Goal: Task Accomplishment & Management: Complete application form

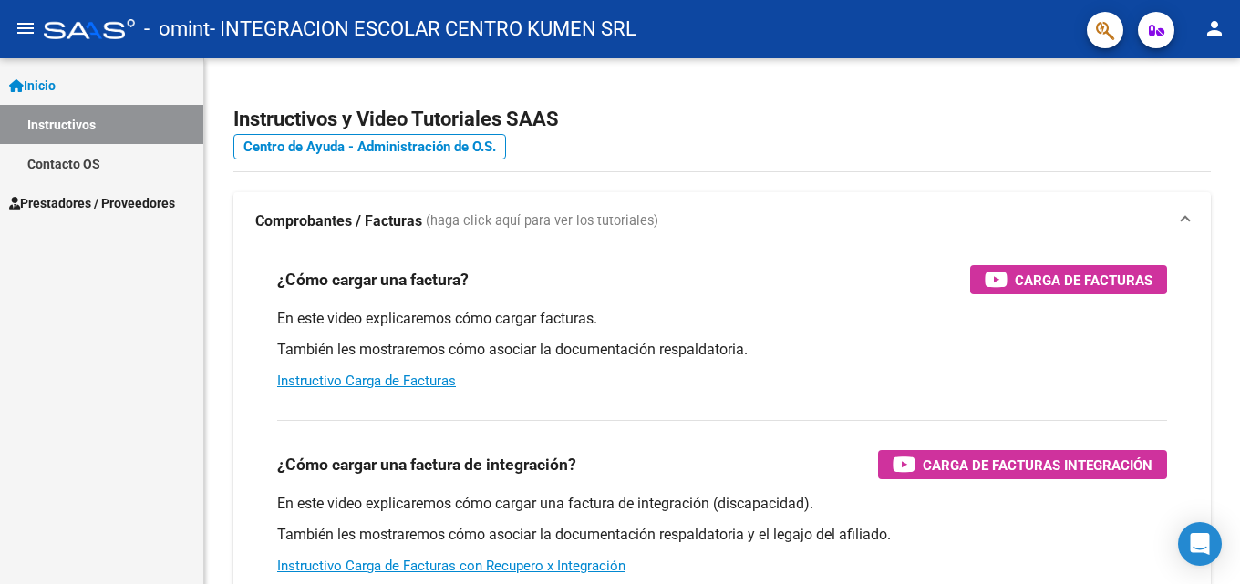
click at [108, 198] on span "Prestadores / Proveedores" at bounding box center [92, 203] width 166 height 20
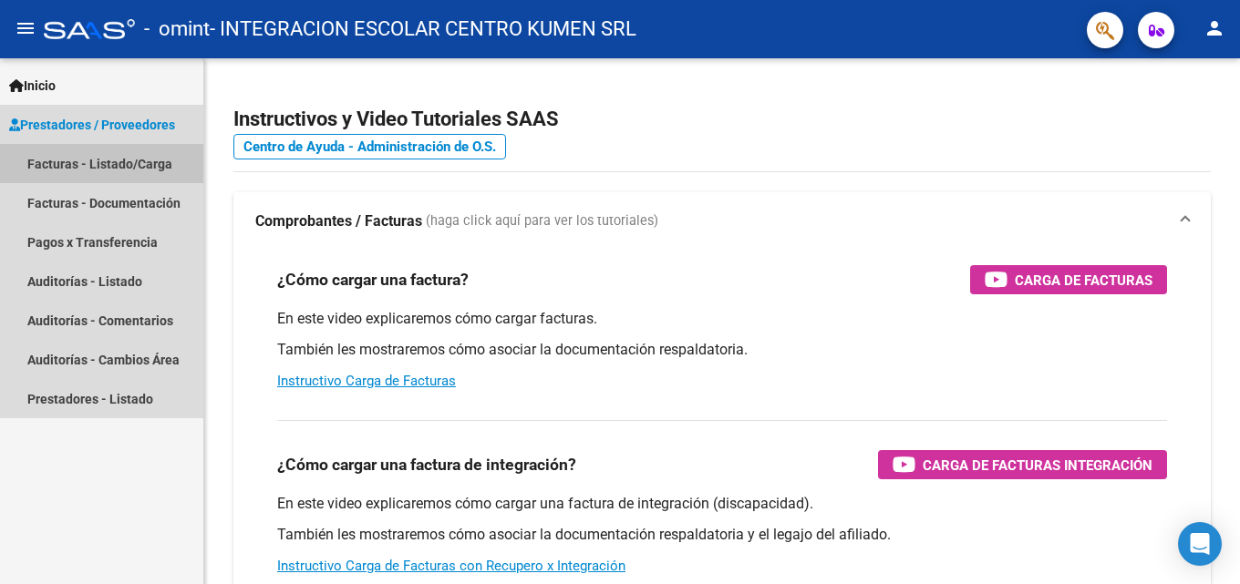
click at [108, 167] on link "Facturas - Listado/Carga" at bounding box center [101, 163] width 203 height 39
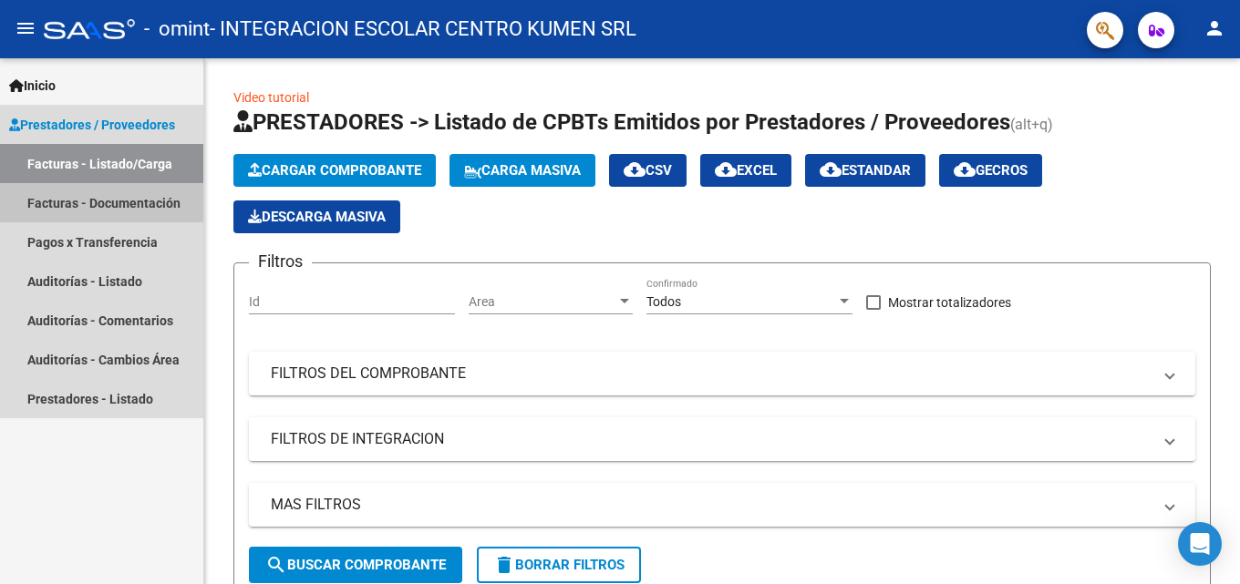
click at [88, 195] on link "Facturas - Documentación" at bounding box center [101, 202] width 203 height 39
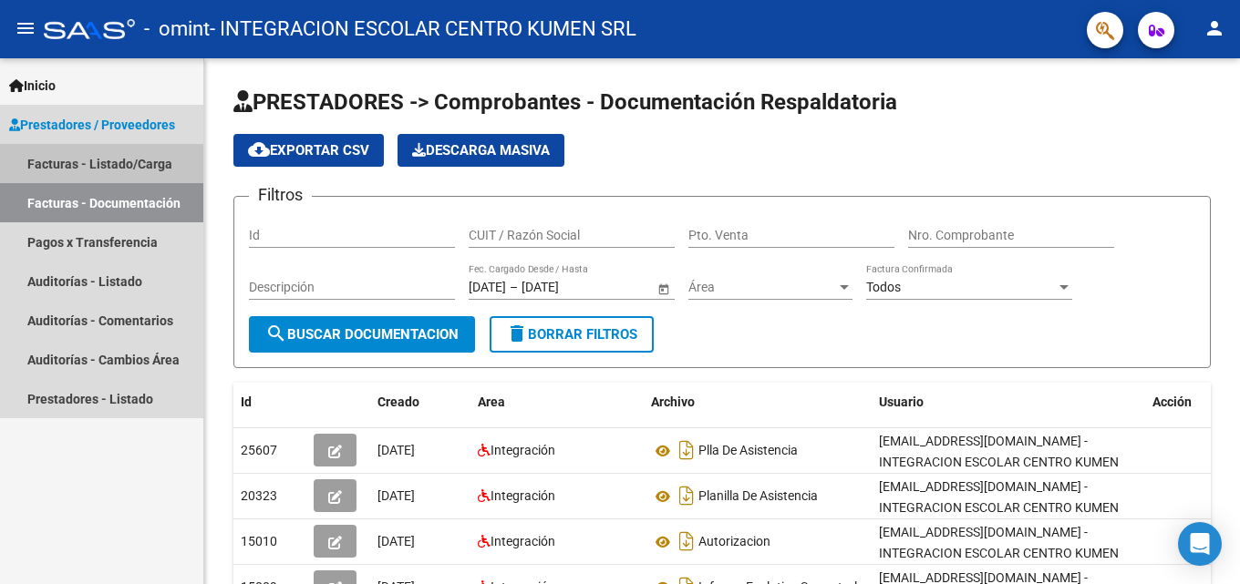
click at [77, 166] on link "Facturas - Listado/Carga" at bounding box center [101, 163] width 203 height 39
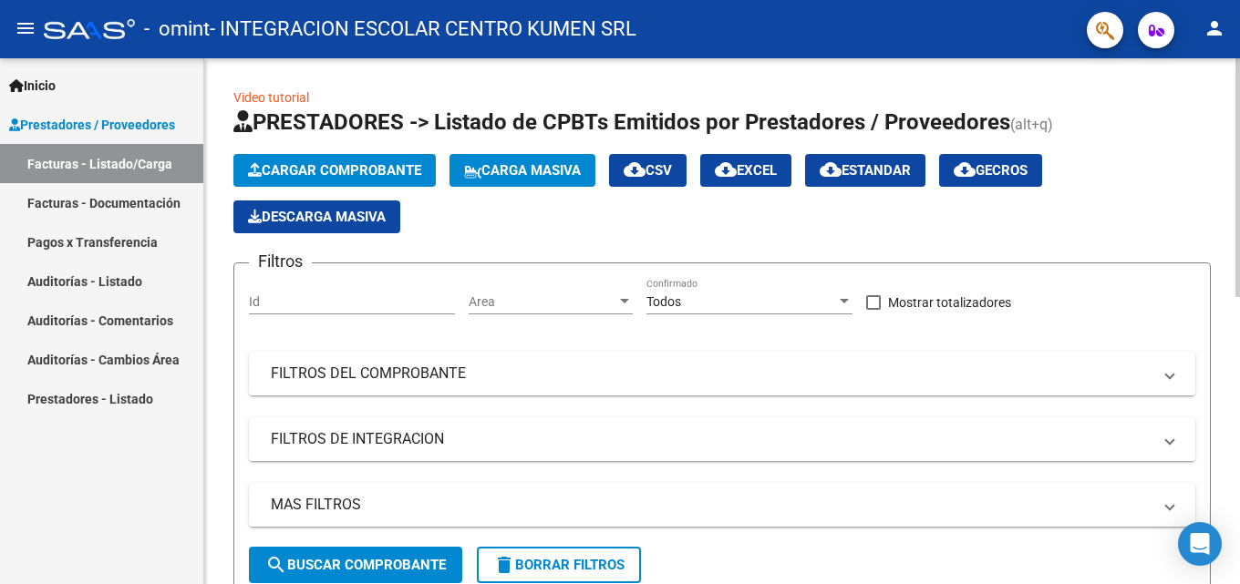
click at [385, 170] on span "Cargar Comprobante" at bounding box center [334, 170] width 173 height 16
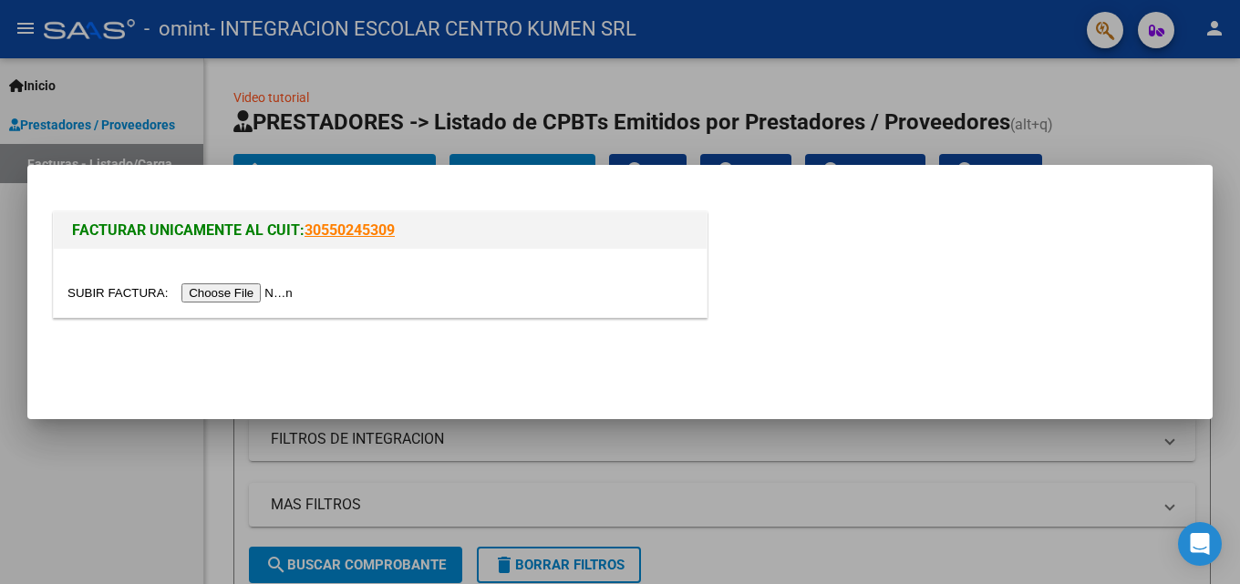
click at [248, 289] on input "file" at bounding box center [182, 292] width 231 height 19
click at [251, 296] on input "file" at bounding box center [182, 292] width 231 height 19
drag, startPoint x: 251, startPoint y: 296, endPoint x: 184, endPoint y: 180, distance: 134.3
click at [184, 208] on div "FACTURAR UNICAMENTE AL CUIT: 30550245309" at bounding box center [380, 265] width 662 height 114
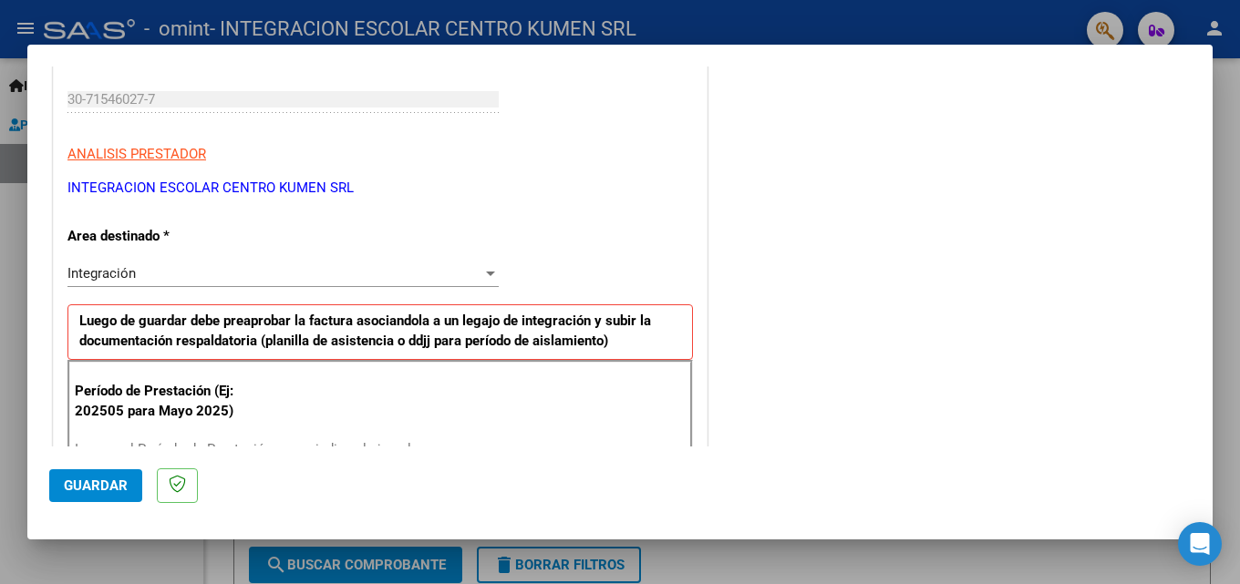
scroll to position [365, 0]
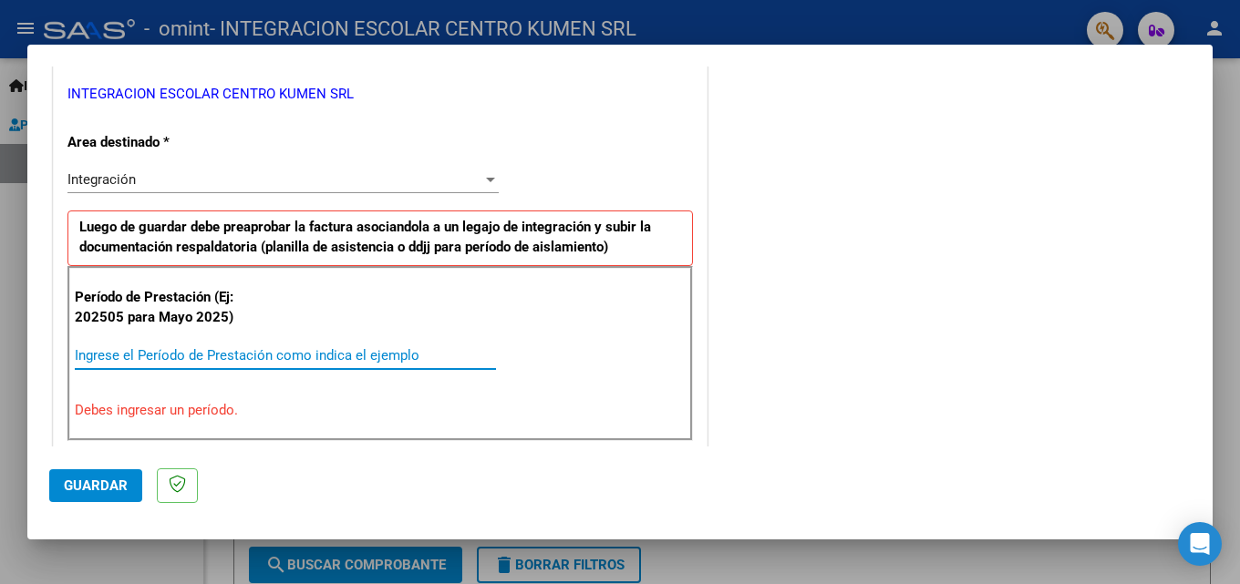
click at [101, 355] on input "Ingrese el Período de Prestación como indica el ejemplo" at bounding box center [285, 355] width 421 height 16
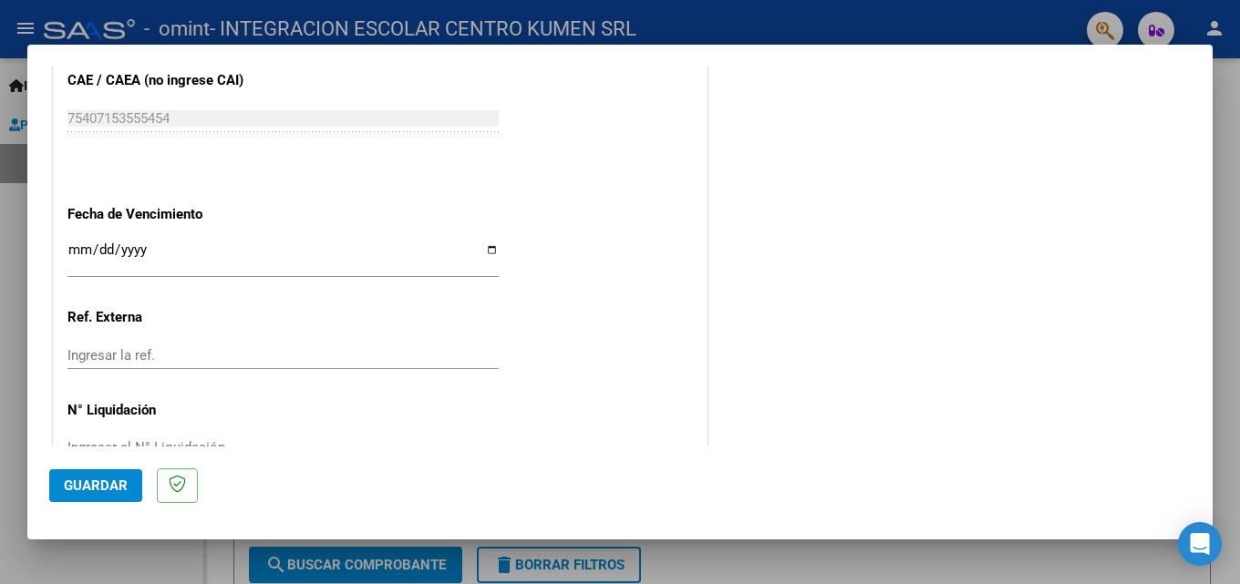
scroll to position [1185, 0]
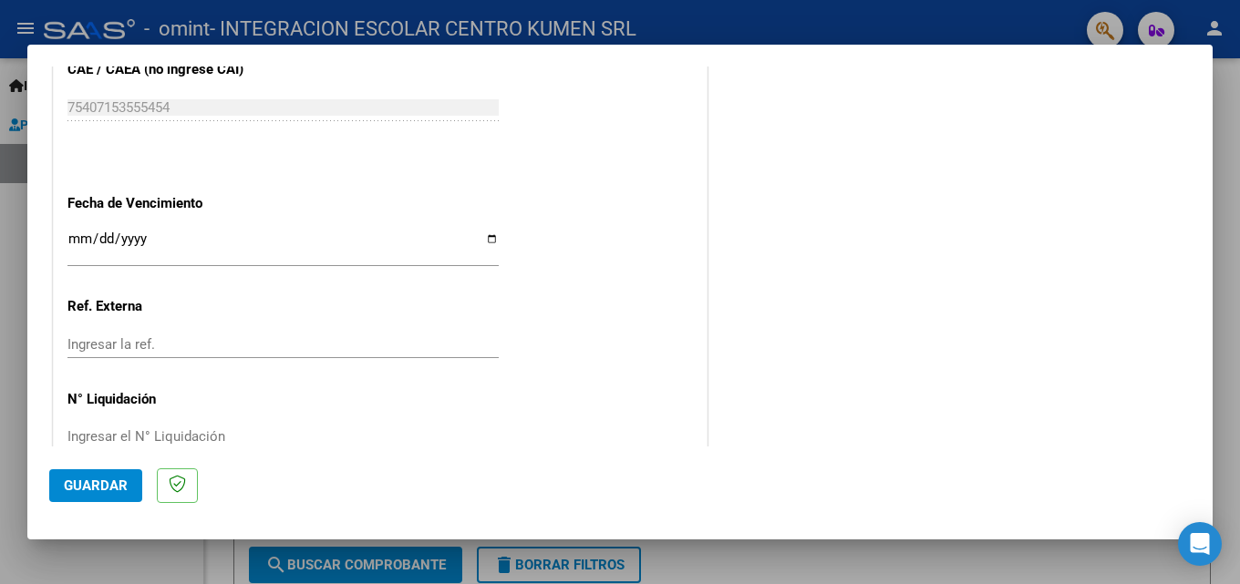
type input "202509"
click at [101, 486] on span "Guardar" at bounding box center [96, 486] width 64 height 16
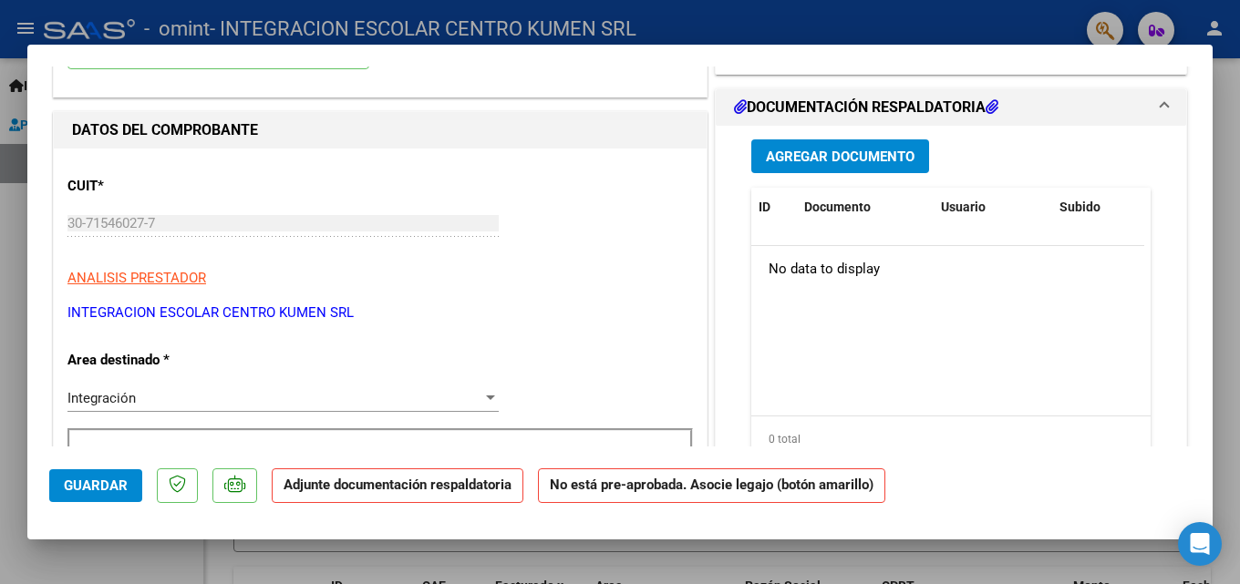
scroll to position [0, 0]
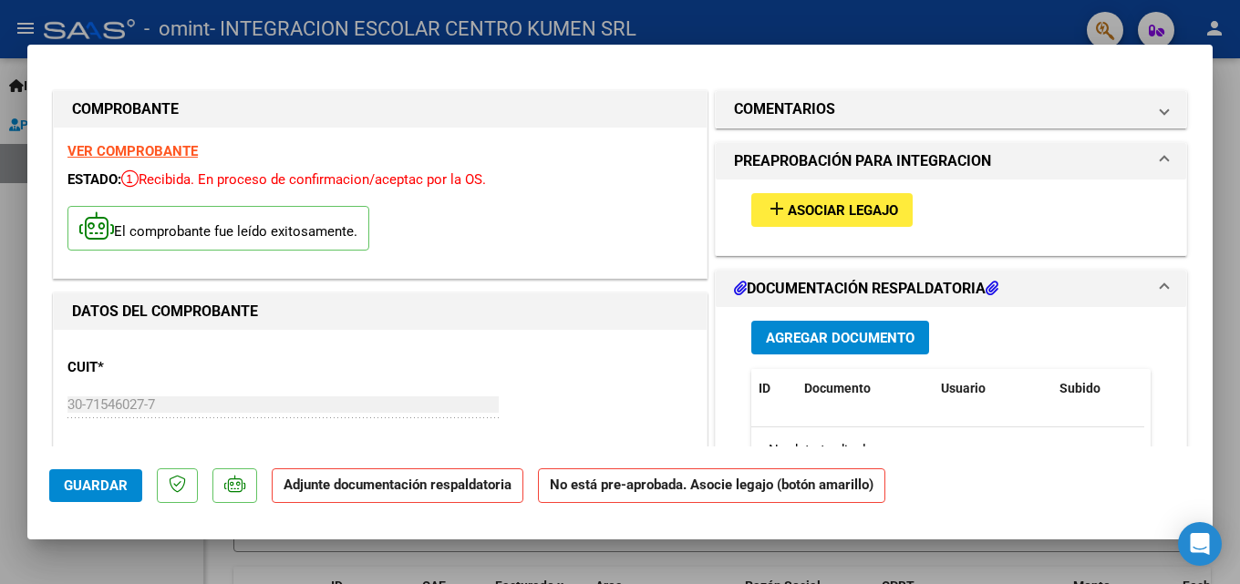
click at [825, 208] on span "Asociar Legajo" at bounding box center [843, 210] width 110 height 16
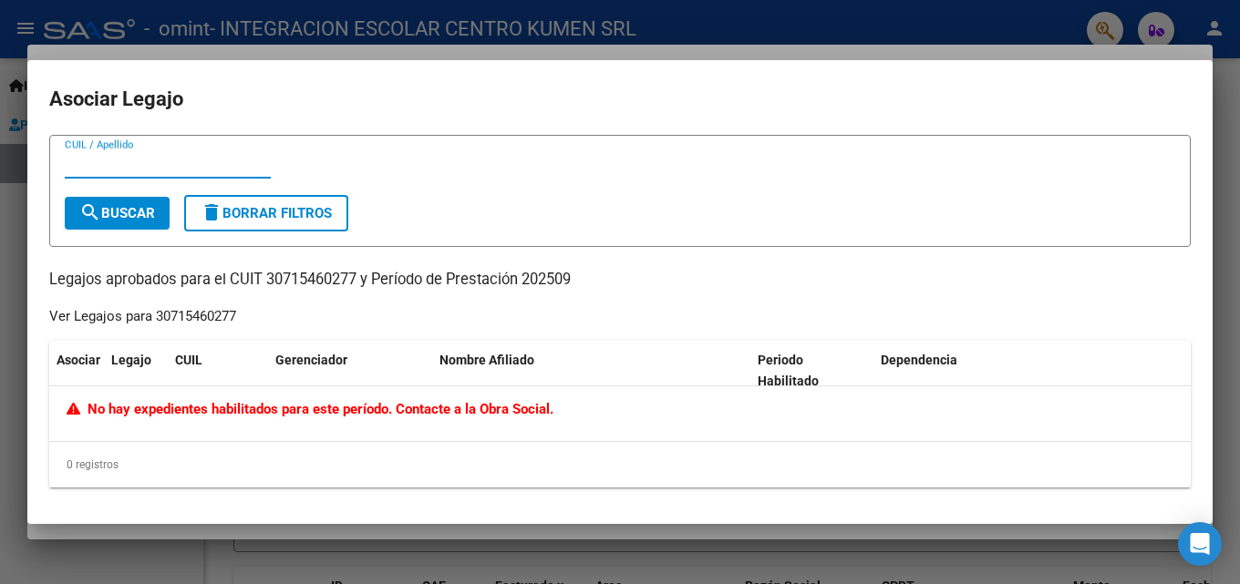
click at [111, 169] on input "CUIL / Apellido" at bounding box center [168, 164] width 206 height 16
click at [144, 210] on span "search Buscar" at bounding box center [117, 213] width 76 height 16
click at [124, 210] on span "search Buscar" at bounding box center [117, 213] width 76 height 16
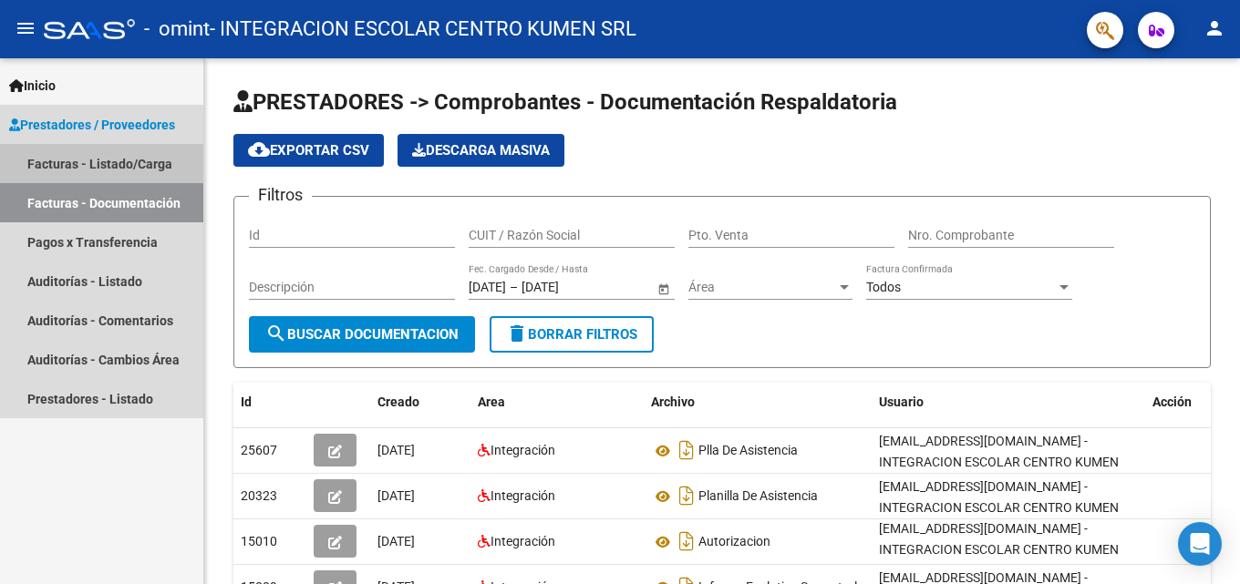
click at [90, 167] on link "Facturas - Listado/Carga" at bounding box center [101, 163] width 203 height 39
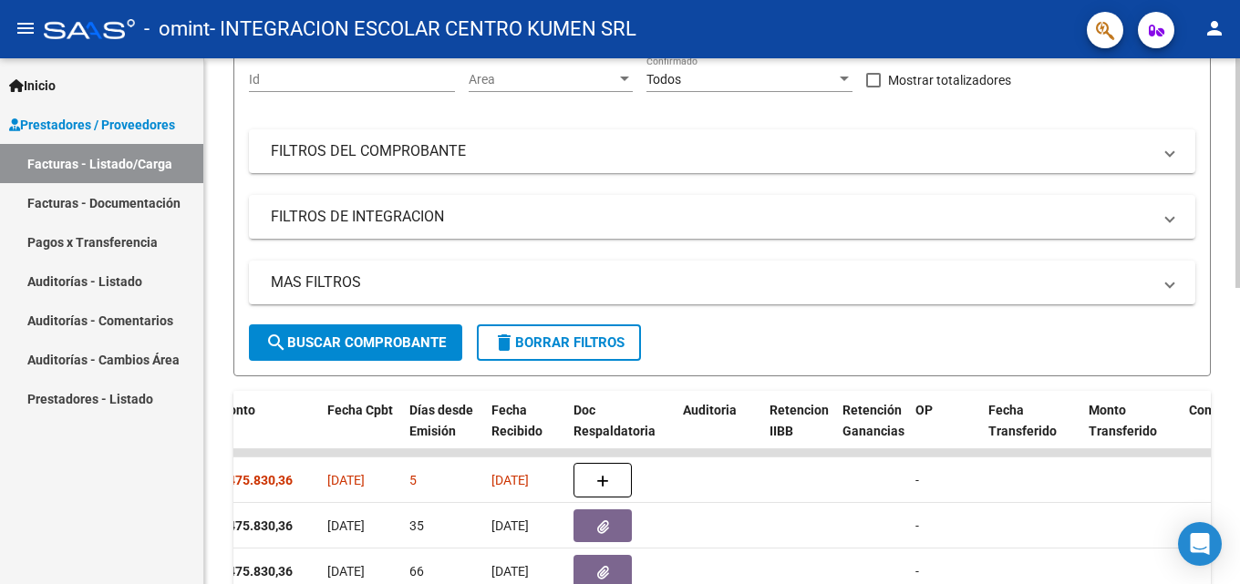
scroll to position [221, 0]
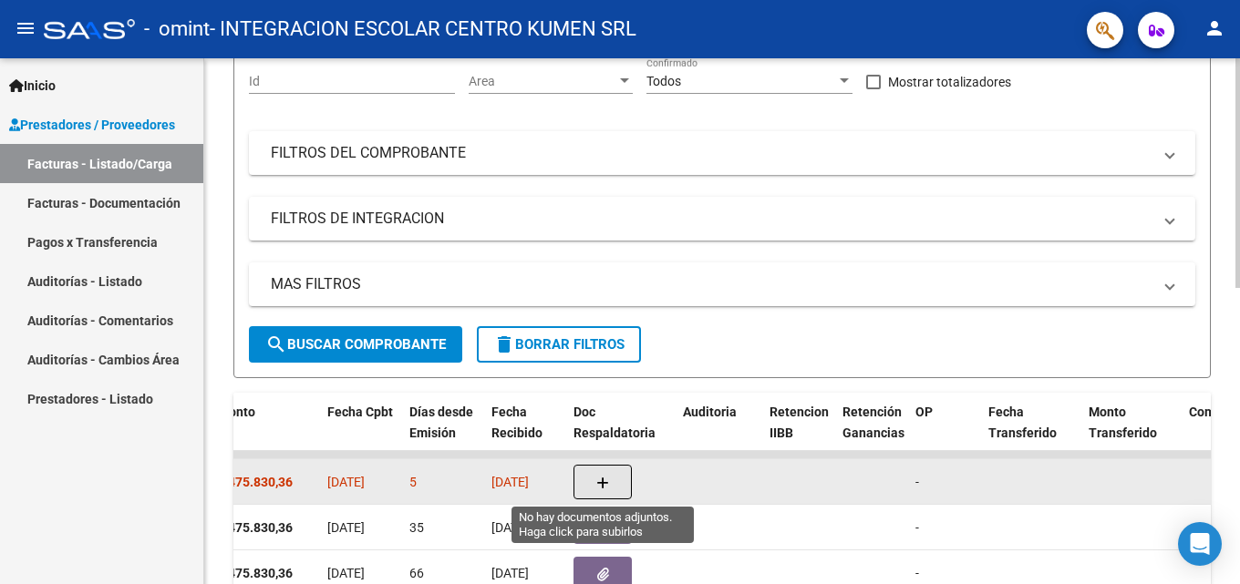
click at [610, 480] on button "button" at bounding box center [602, 482] width 58 height 35
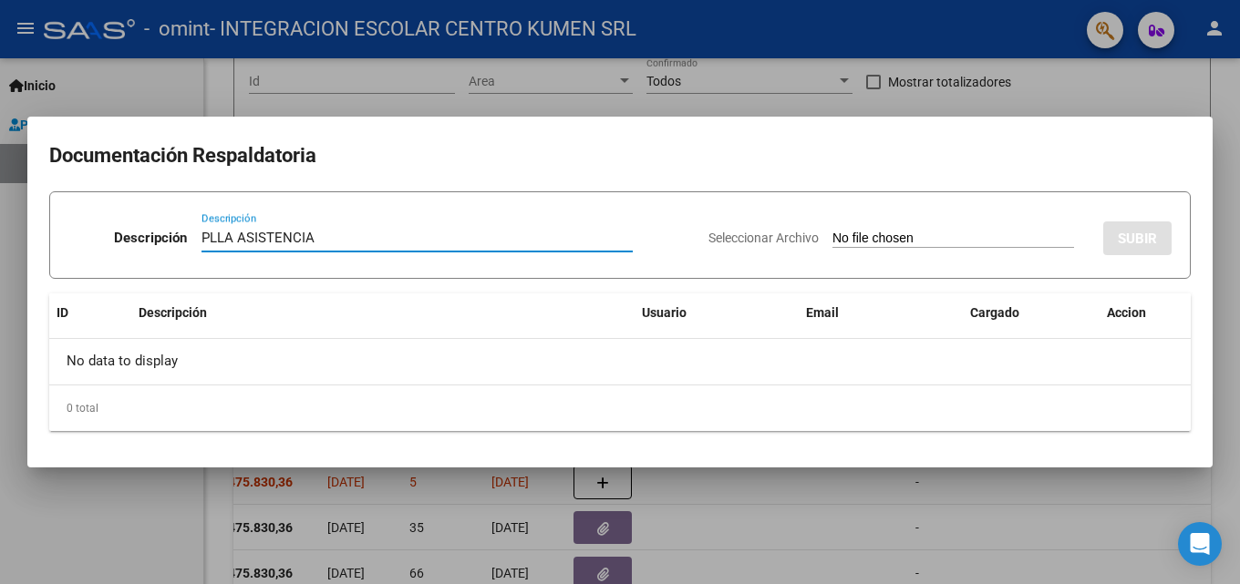
type input "PLLA ASISTENCIA"
click at [832, 236] on input "Seleccionar Archivo" at bounding box center [953, 239] width 242 height 17
type input "C:\fakepath\ASIST SET 25 POTEL B.pdf"
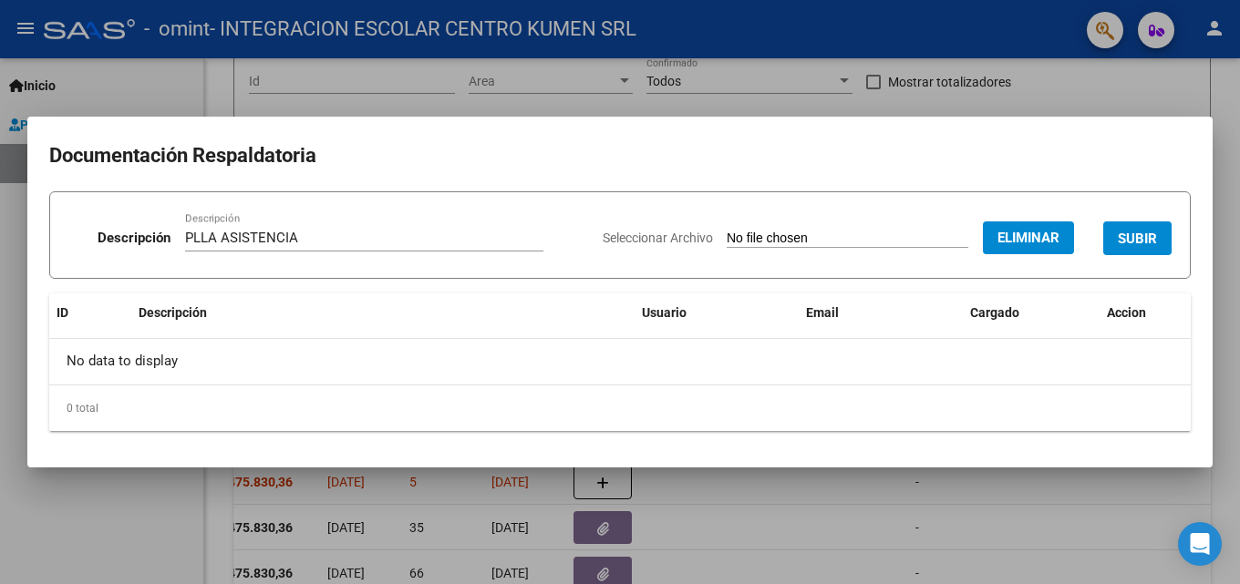
click at [1124, 234] on span "SUBIR" at bounding box center [1136, 239] width 39 height 16
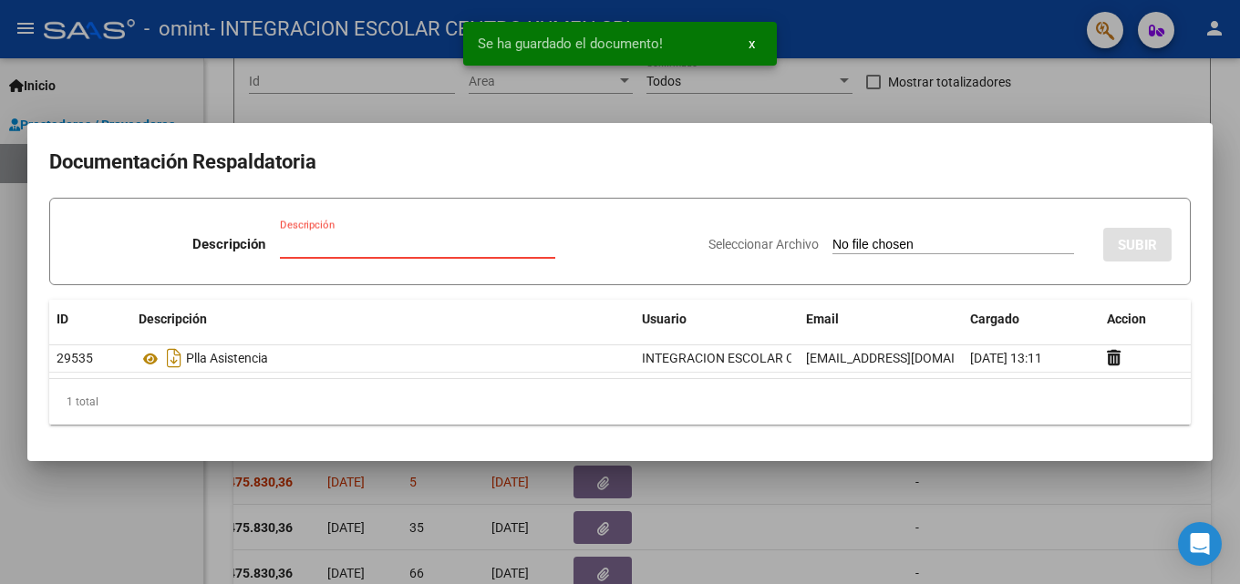
click at [321, 241] on input "Descripción" at bounding box center [417, 244] width 275 height 16
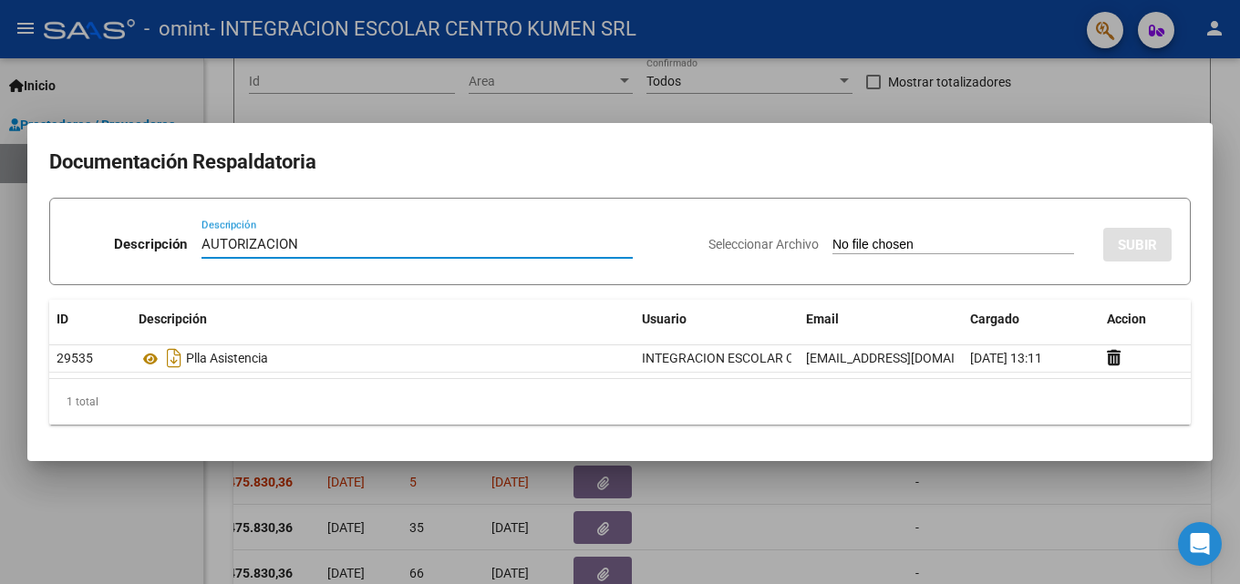
type input "AUTORIZACION"
drag, startPoint x: 296, startPoint y: 241, endPoint x: 180, endPoint y: 229, distance: 117.3
click at [180, 229] on div "Descripción AUTORIZACION Descripción" at bounding box center [380, 248] width 625 height 55
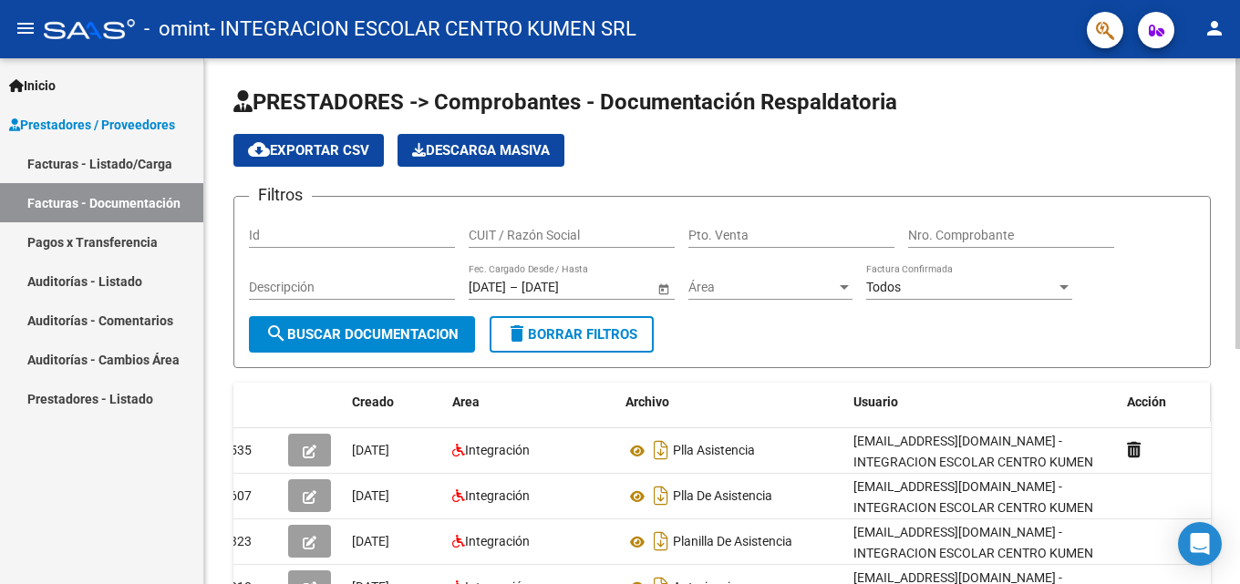
scroll to position [91, 0]
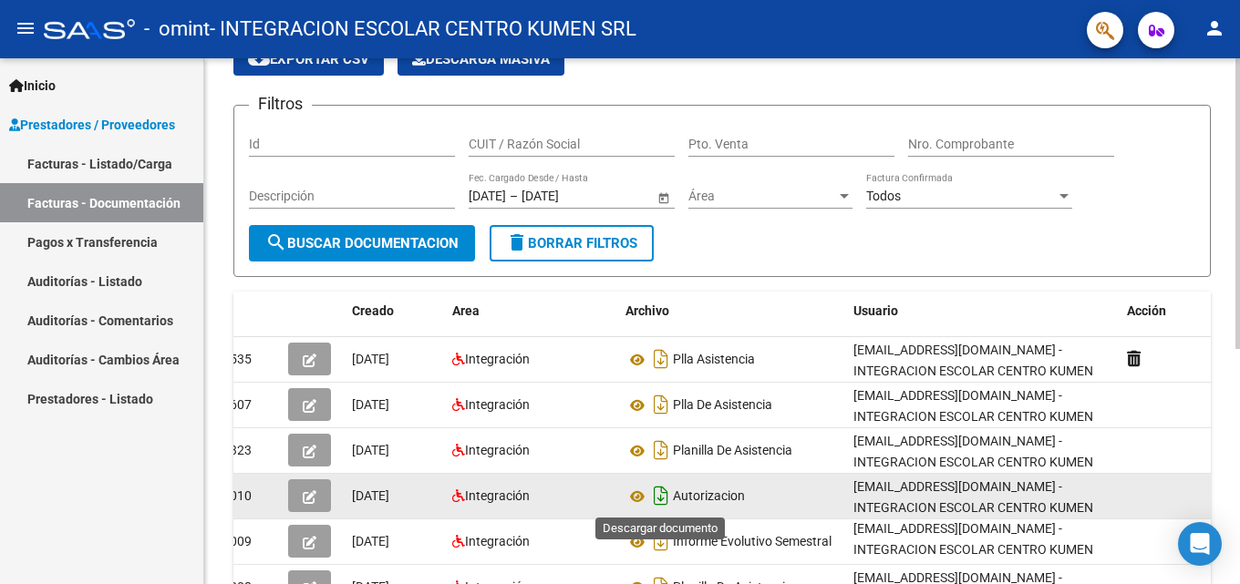
click at [664, 501] on icon "Descargar documento" at bounding box center [661, 495] width 24 height 29
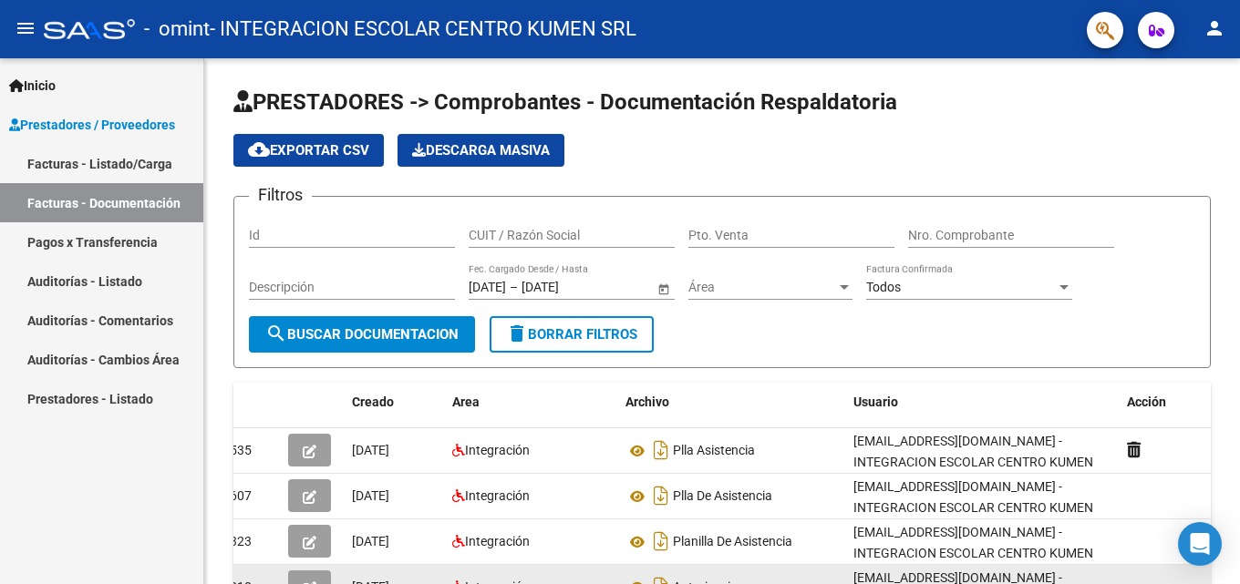
click at [102, 165] on link "Facturas - Listado/Carga" at bounding box center [101, 163] width 203 height 39
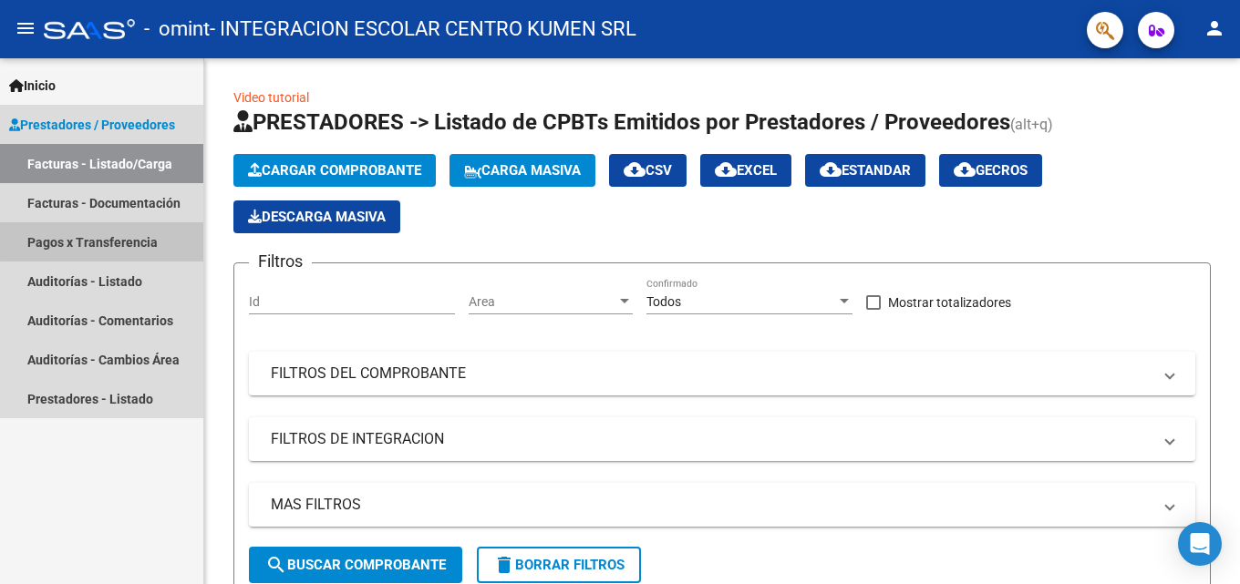
click at [127, 239] on link "Pagos x Transferencia" at bounding box center [101, 241] width 203 height 39
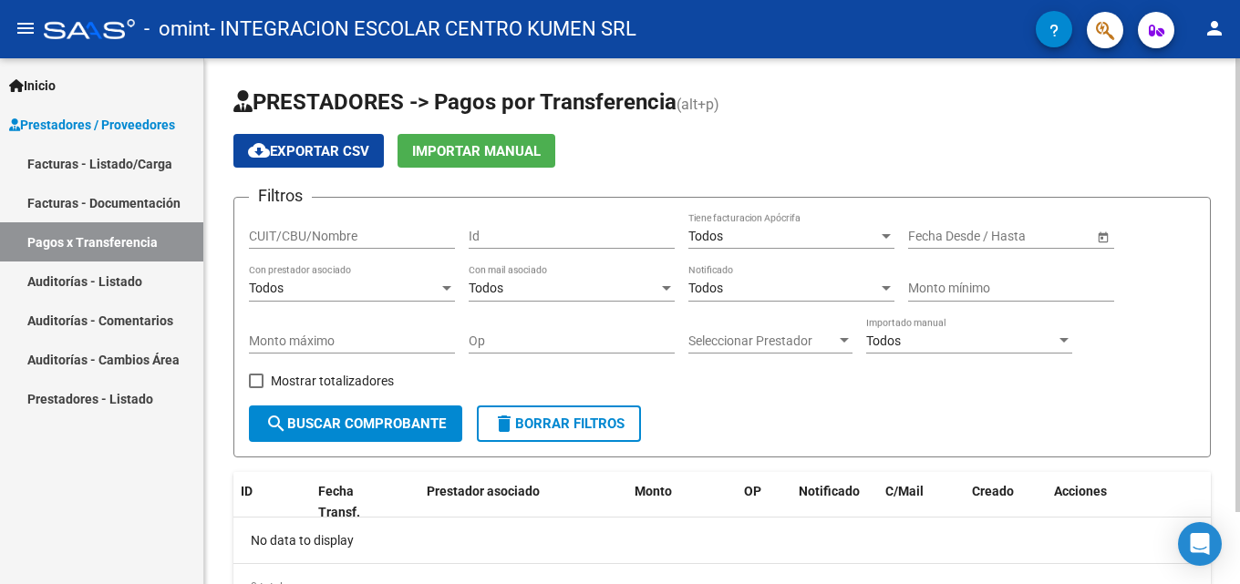
scroll to position [84, 0]
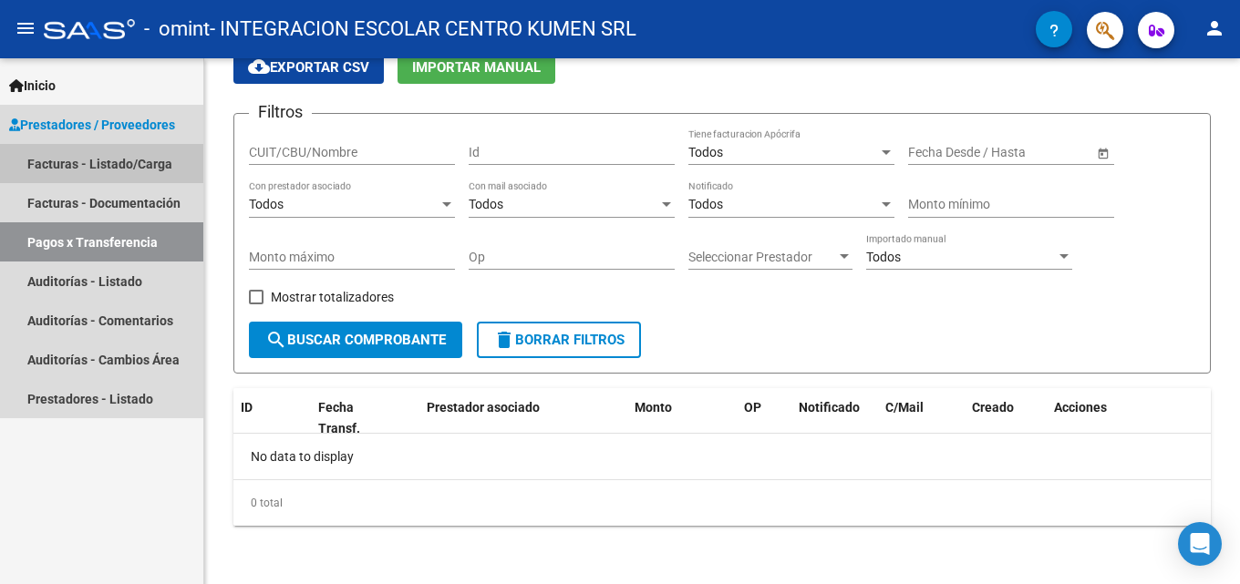
click at [80, 158] on link "Facturas - Listado/Carga" at bounding box center [101, 163] width 203 height 39
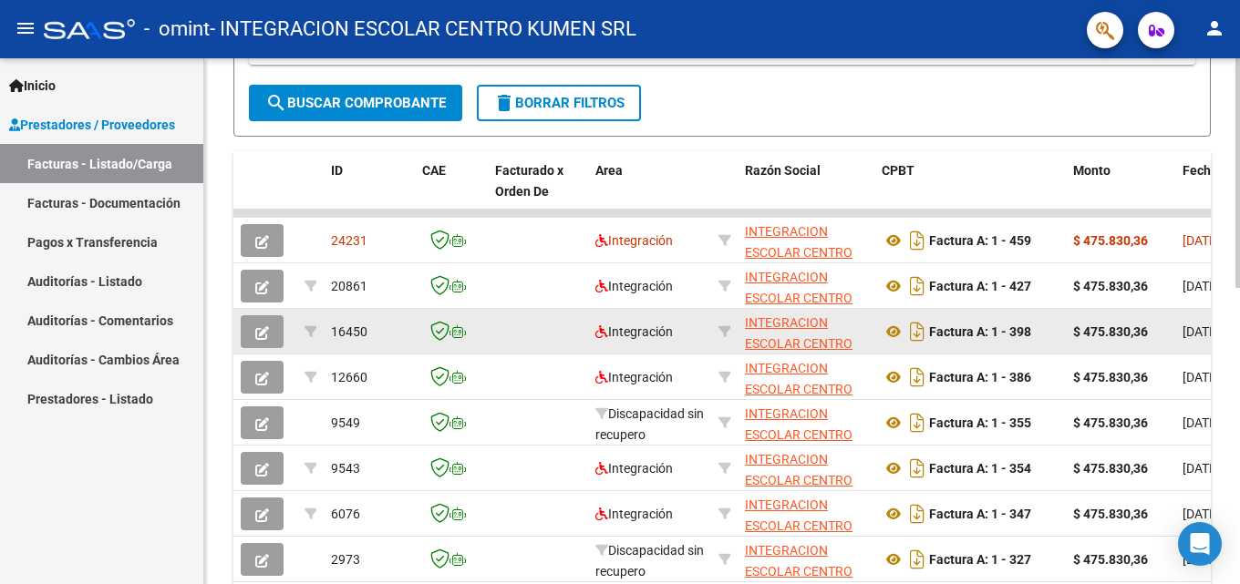
scroll to position [403, 0]
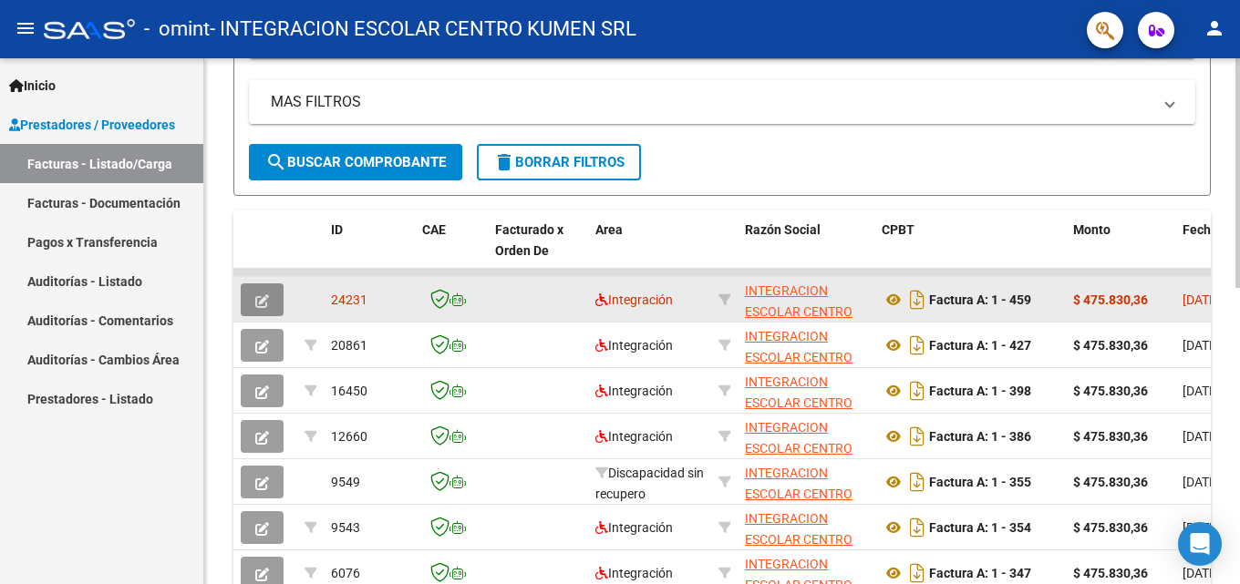
click at [275, 304] on button "button" at bounding box center [262, 299] width 43 height 33
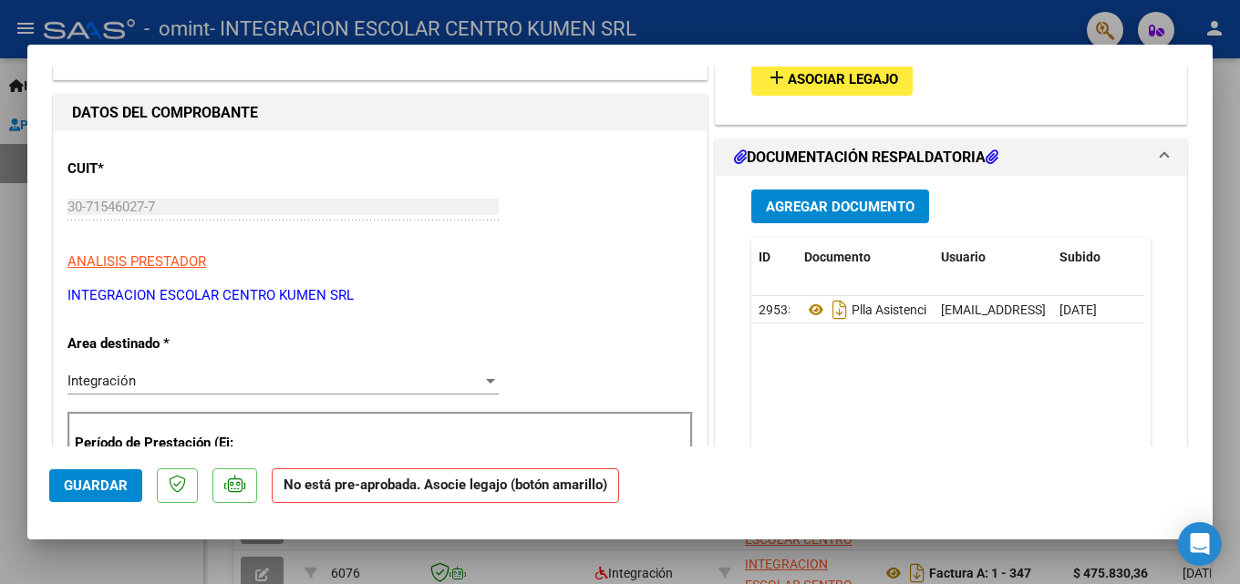
scroll to position [0, 0]
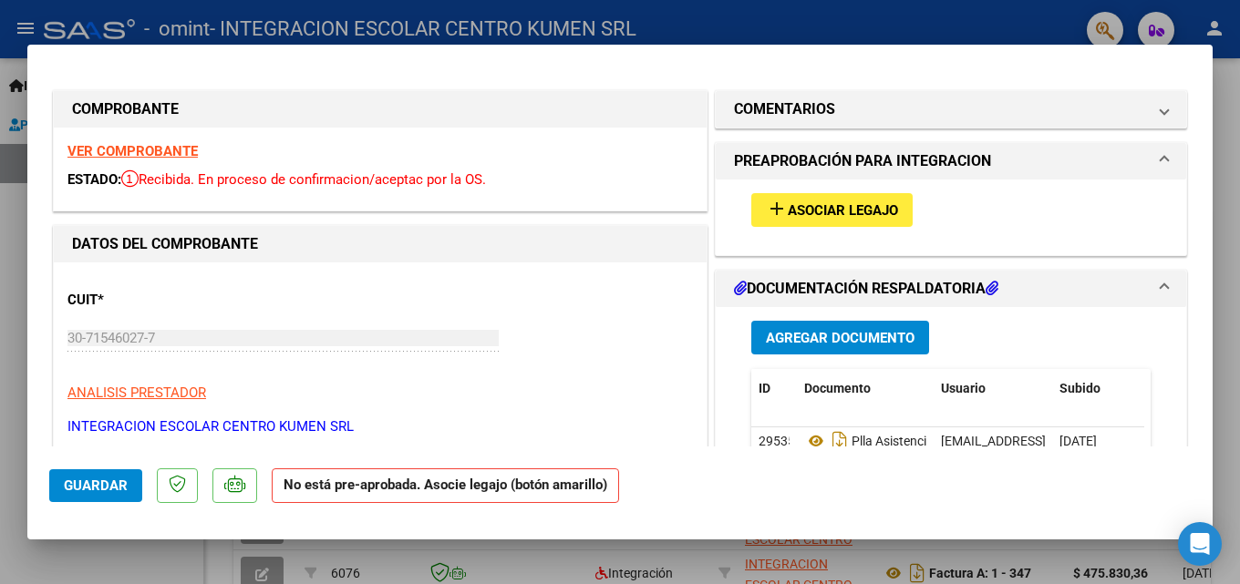
click at [822, 207] on span "Asociar Legajo" at bounding box center [843, 210] width 110 height 16
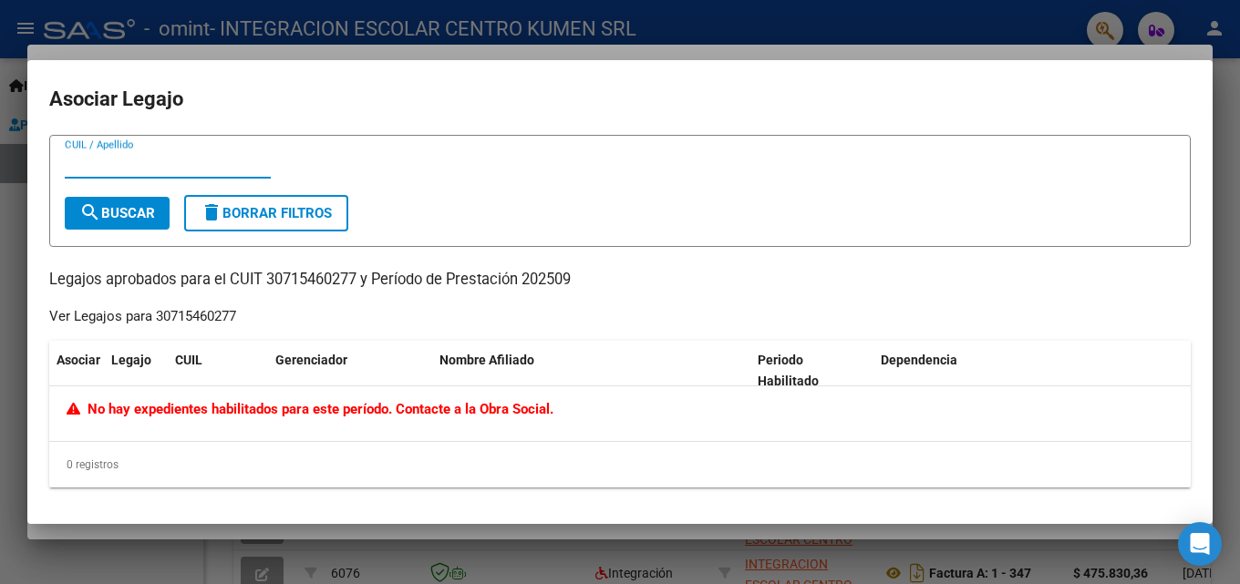
click at [93, 163] on input "CUIL / Apellido" at bounding box center [168, 164] width 206 height 16
type input "POTEL"
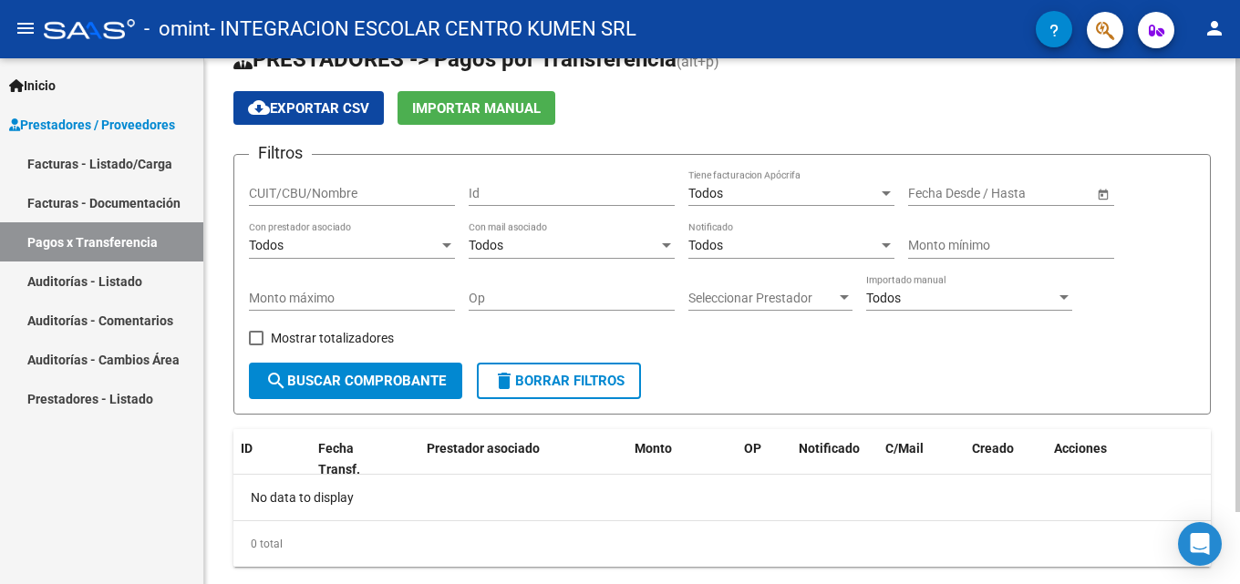
scroll to position [84, 0]
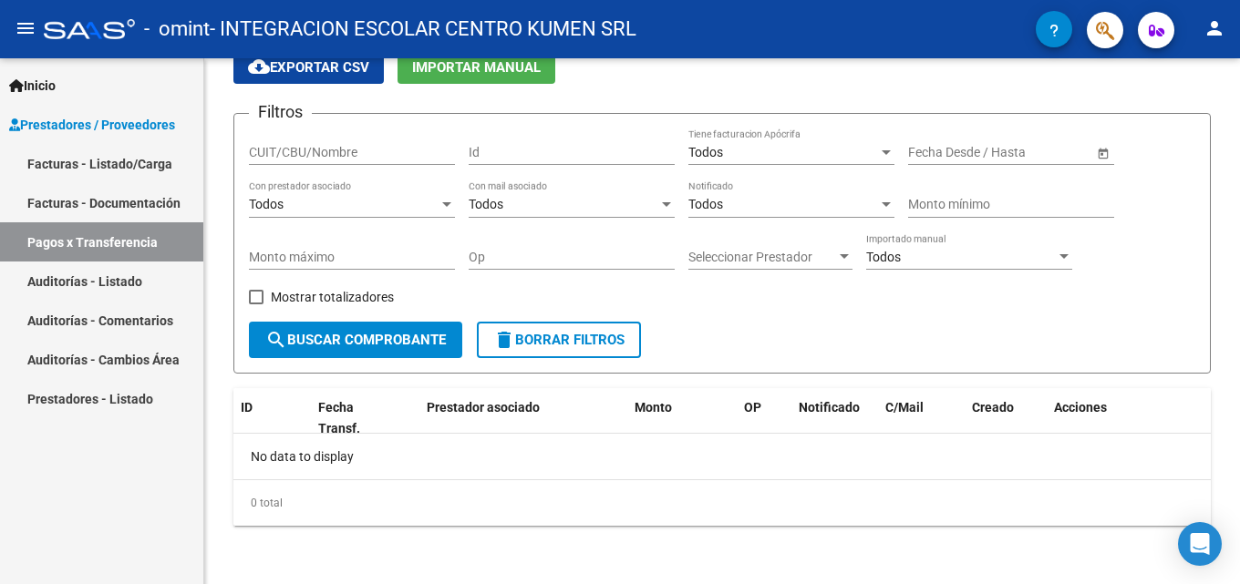
click at [62, 157] on link "Facturas - Listado/Carga" at bounding box center [101, 163] width 203 height 39
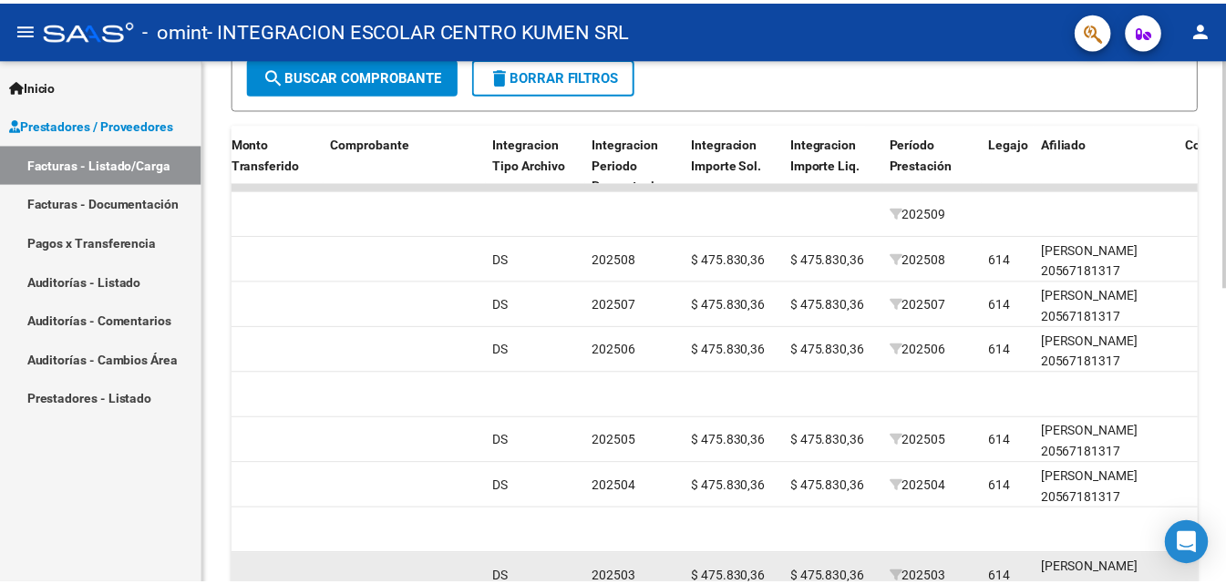
scroll to position [403, 0]
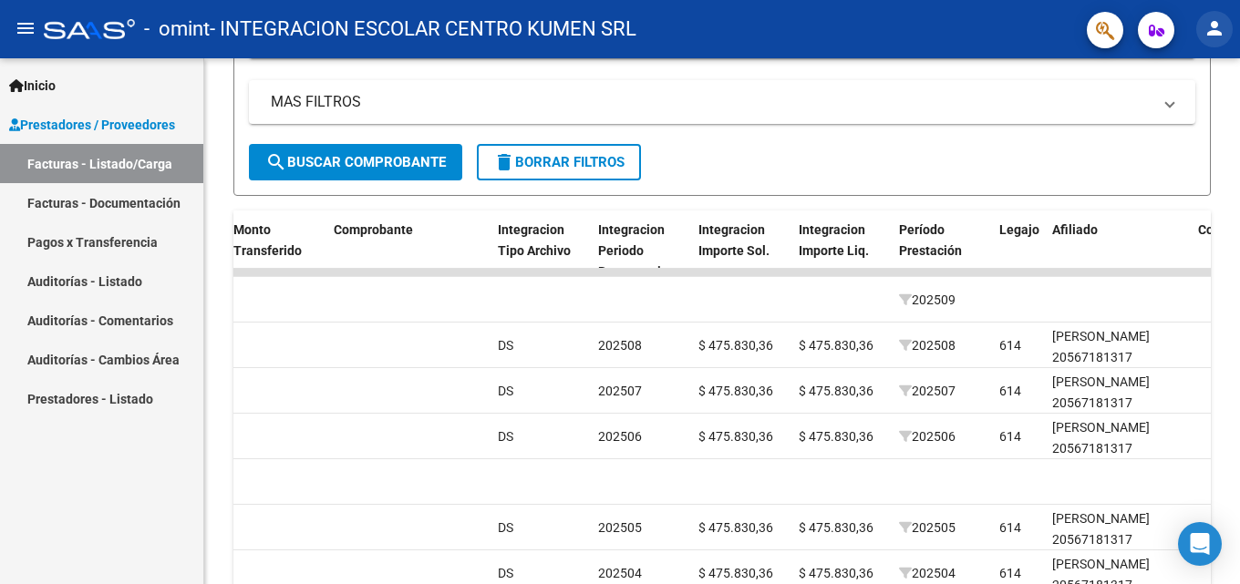
click at [1220, 23] on mat-icon "person" at bounding box center [1214, 28] width 22 height 22
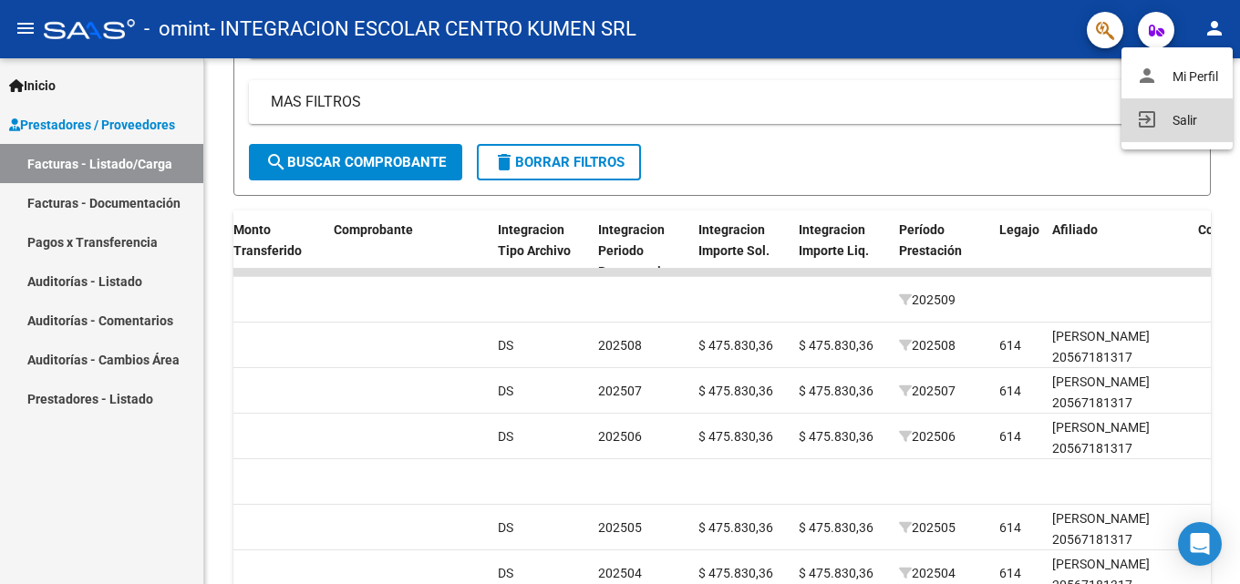
click at [1192, 117] on button "exit_to_app Salir" at bounding box center [1176, 120] width 111 height 44
